Goal: Find specific page/section: Find specific page/section

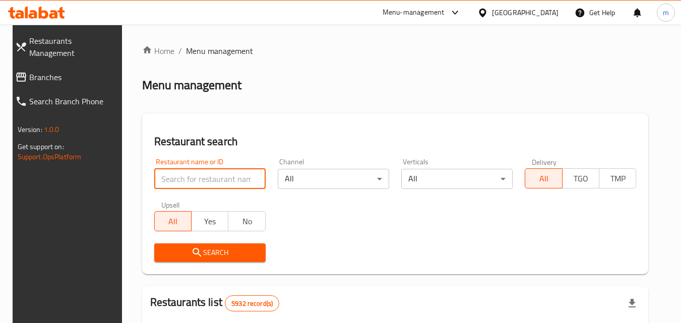
click at [185, 176] on input "search" at bounding box center [209, 179] width 111 height 20
type input "Burger Land"
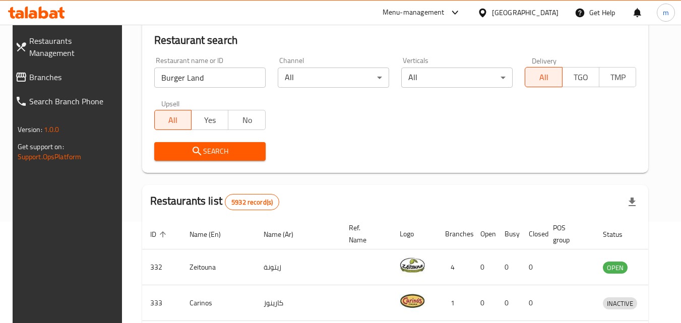
scroll to position [101, 0]
click at [215, 148] on span "Search" at bounding box center [209, 152] width 95 height 13
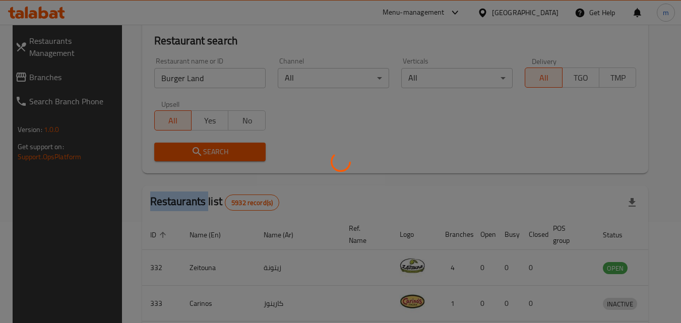
click at [215, 148] on div at bounding box center [340, 161] width 681 height 323
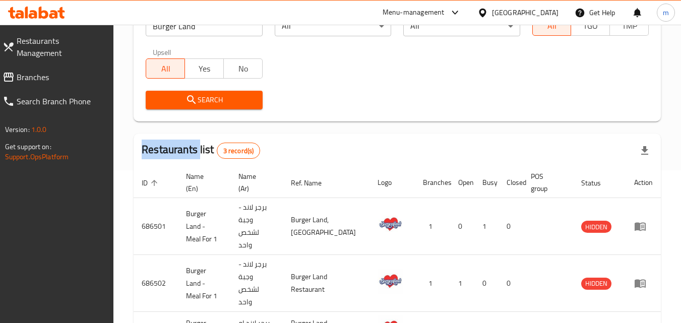
scroll to position [207, 0]
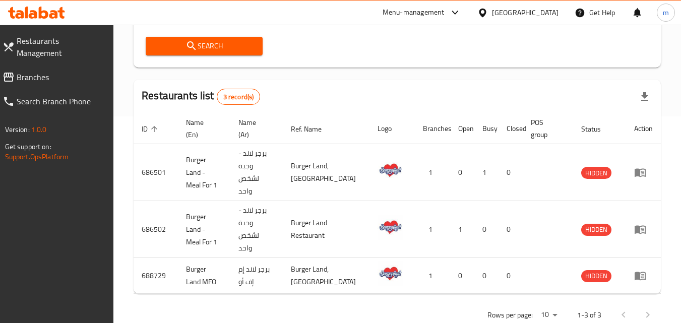
click at [327, 43] on div "Search" at bounding box center [397, 46] width 515 height 31
click at [642, 303] on div at bounding box center [635, 315] width 48 height 24
click at [620, 303] on div at bounding box center [635, 315] width 48 height 24
click at [640, 303] on div at bounding box center [635, 315] width 48 height 24
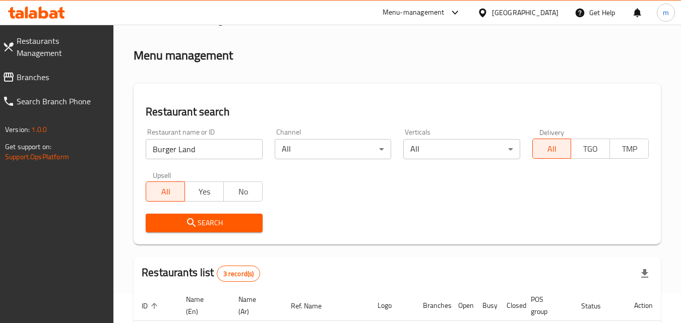
scroll to position [0, 0]
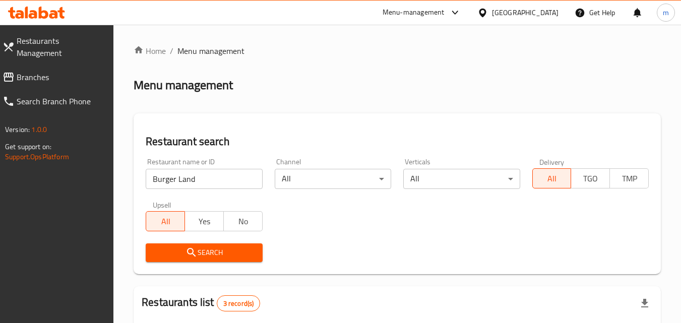
click at [45, 6] on div at bounding box center [36, 13] width 73 height 20
click at [20, 9] on icon at bounding box center [36, 13] width 57 height 12
